Goal: Use online tool/utility: Utilize a website feature to perform a specific function

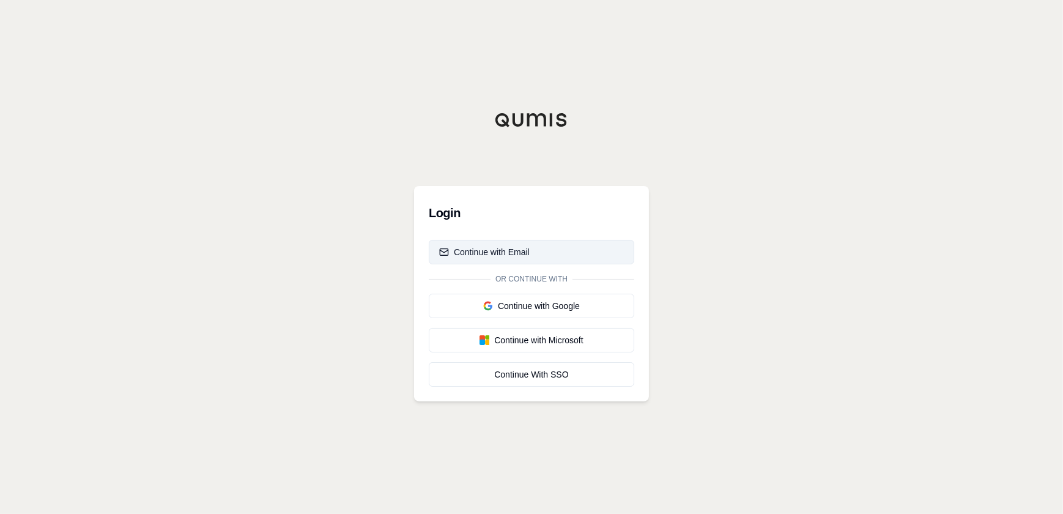
click at [533, 254] on button "Continue with Email" at bounding box center [532, 252] width 206 height 24
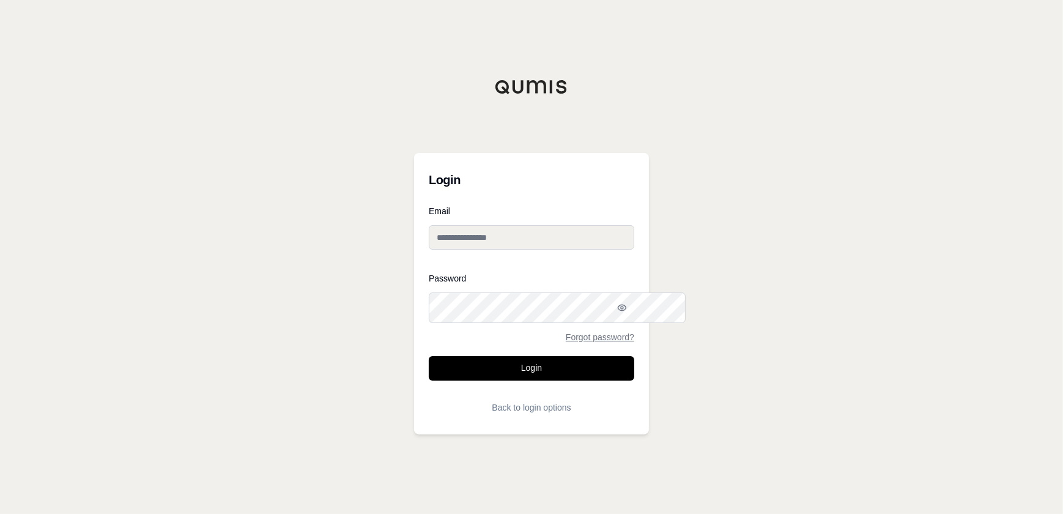
type input "**********"
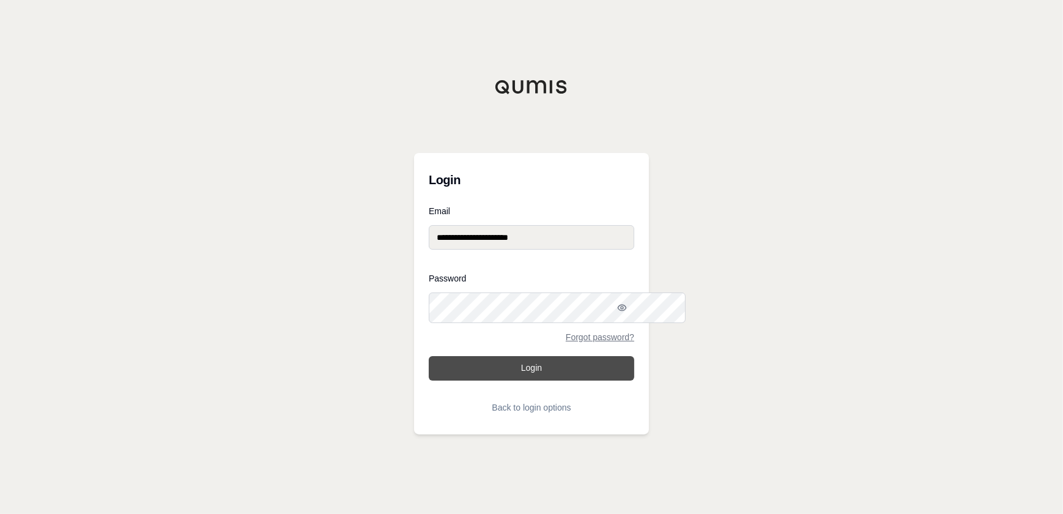
click at [565, 380] on button "Login" at bounding box center [532, 368] width 206 height 24
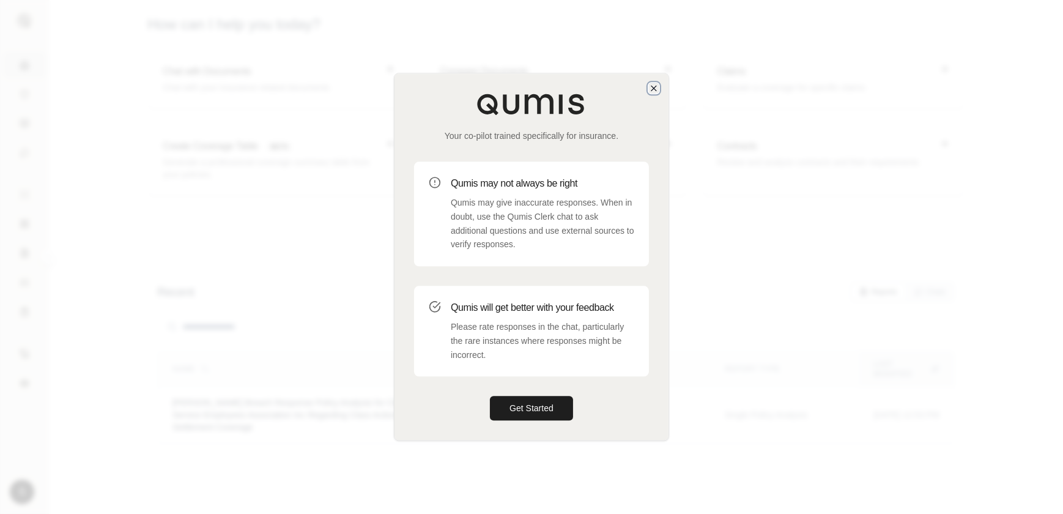
click at [655, 83] on icon "button" at bounding box center [654, 88] width 10 height 10
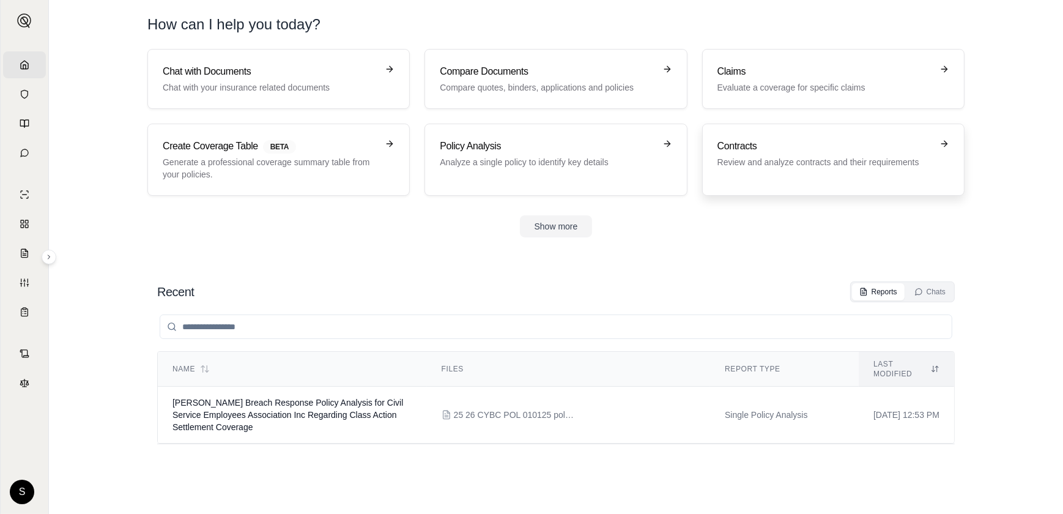
click at [858, 168] on p "Review and analyze contracts and their requirements" at bounding box center [825, 162] width 215 height 12
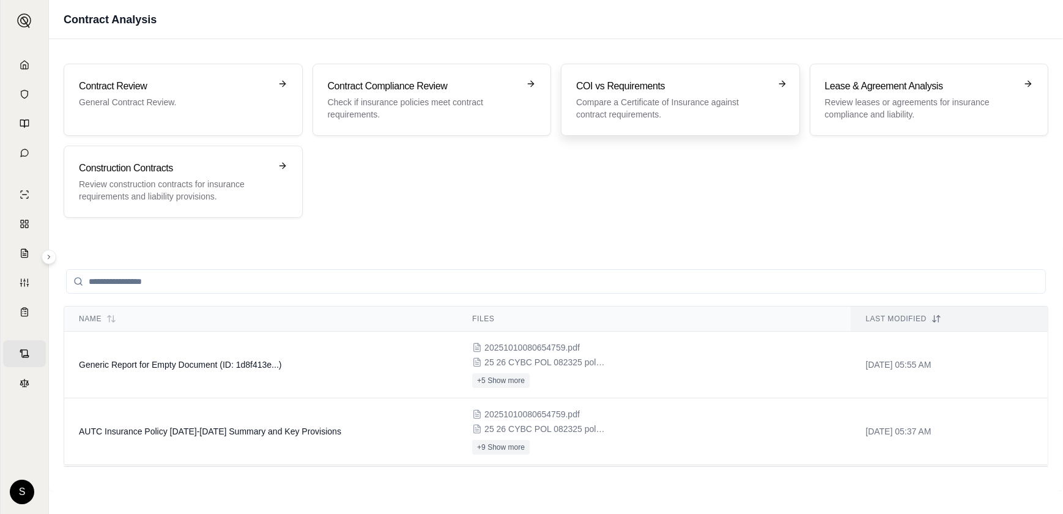
click at [650, 119] on div "COI vs Requirements Compare a Certificate of Insurance against contract require…" at bounding box center [671, 100] width 191 height 42
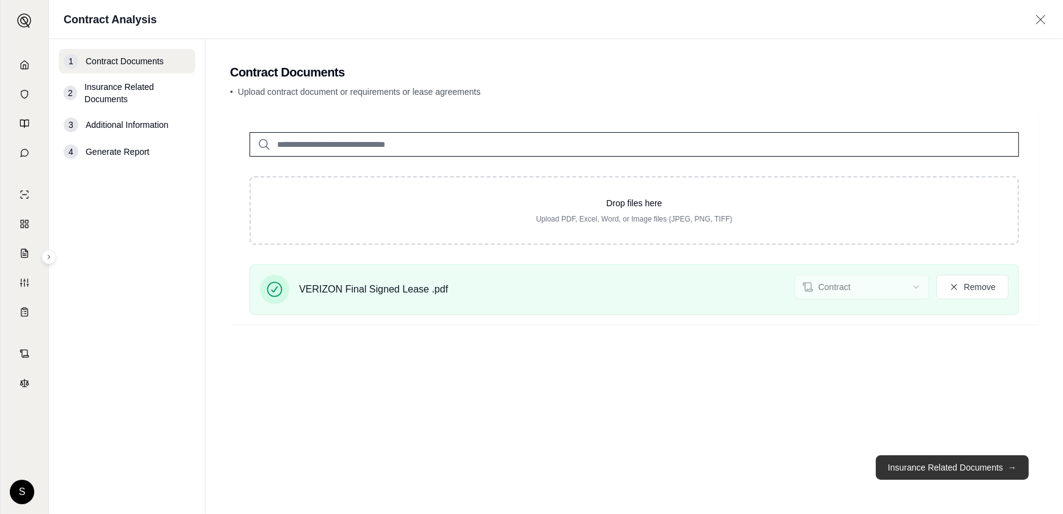
click at [911, 455] on button "Insurance Related Documents →" at bounding box center [952, 467] width 153 height 24
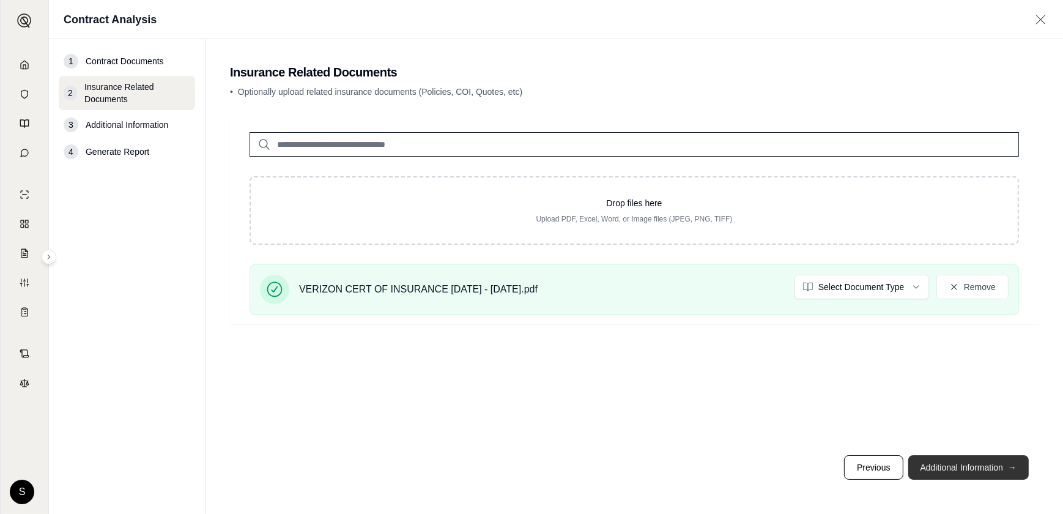
click at [954, 455] on button "Additional Information →" at bounding box center [968, 467] width 121 height 24
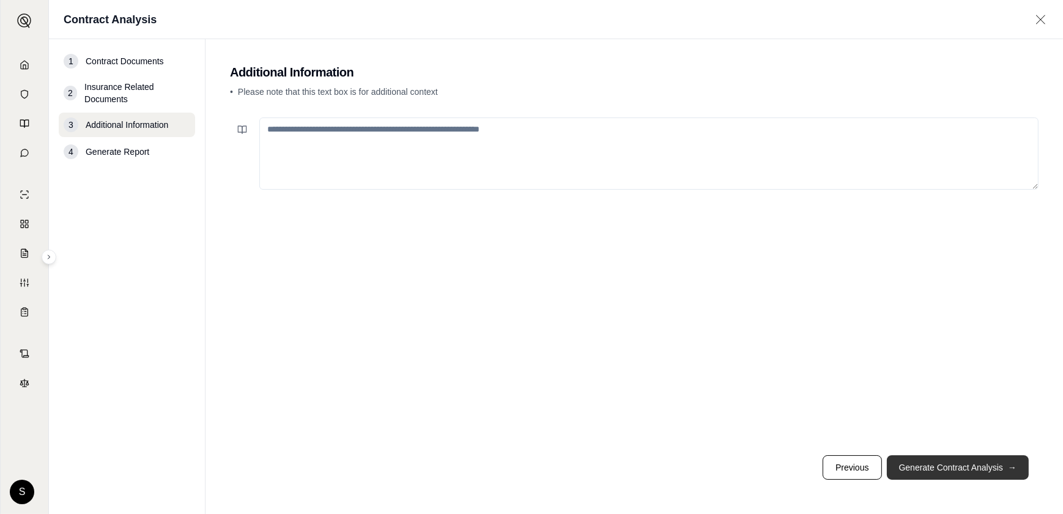
click at [971, 455] on button "Generate Contract Analysis →" at bounding box center [958, 467] width 142 height 24
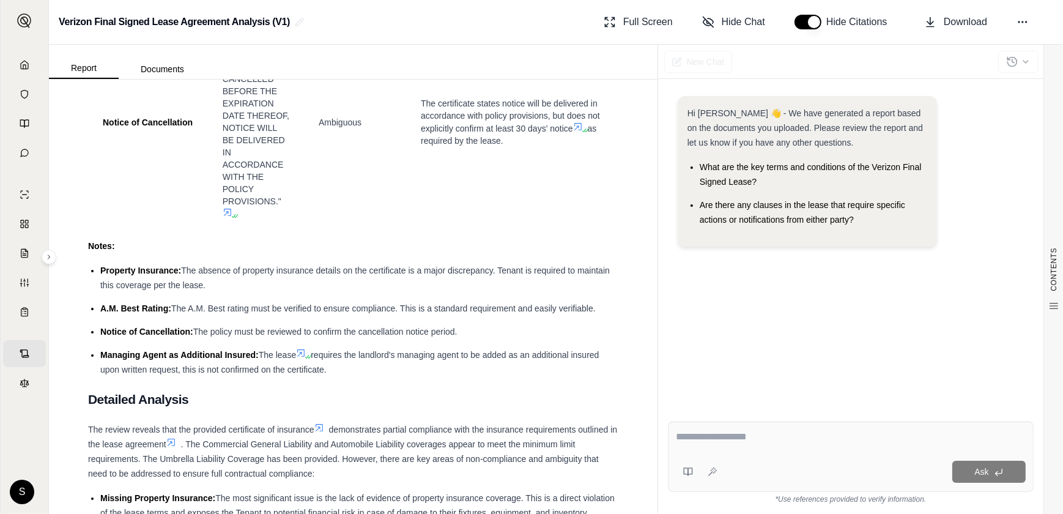
scroll to position [3140, 0]
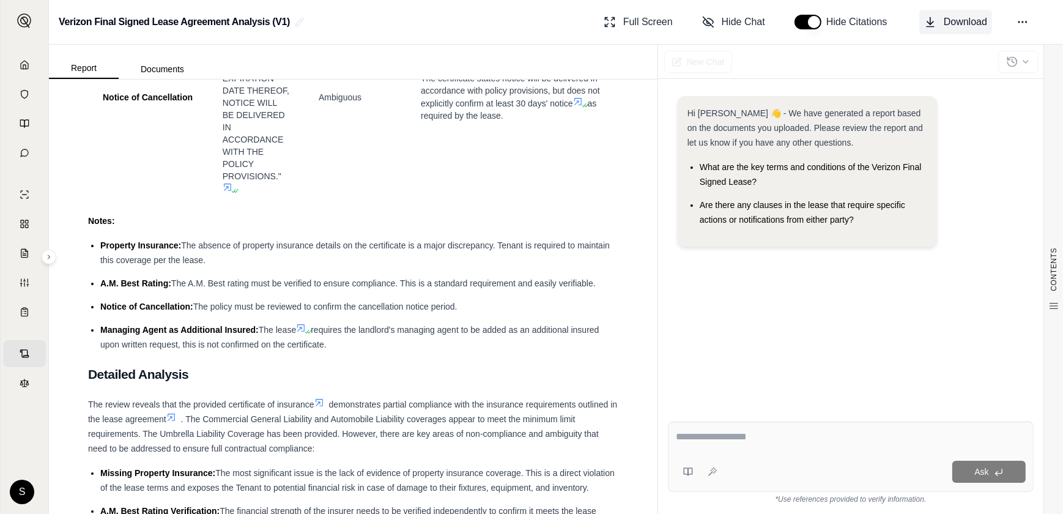
click at [944, 21] on span "Download" at bounding box center [965, 22] width 43 height 15
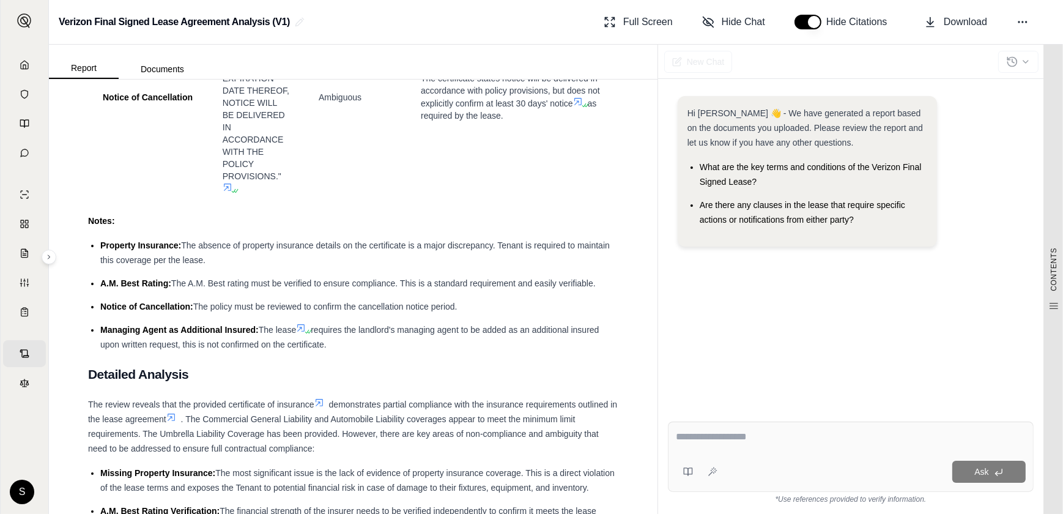
click at [919, 10] on button "Download" at bounding box center [955, 22] width 73 height 24
